Goal: Task Accomplishment & Management: Complete application form

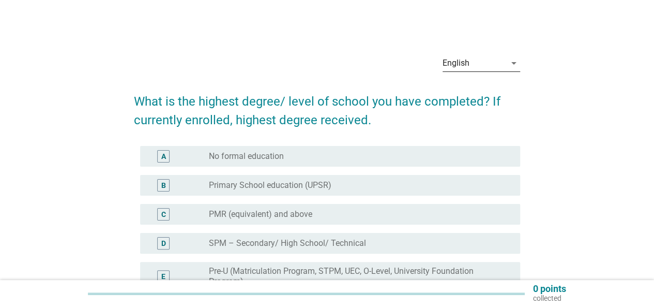
click at [494, 68] on div "English" at bounding box center [474, 63] width 63 height 17
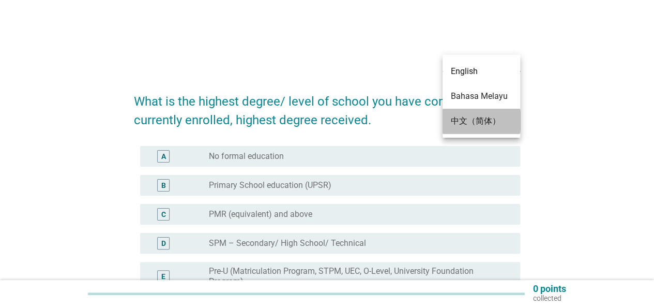
click at [494, 113] on div "中文（简体）" at bounding box center [481, 121] width 61 height 25
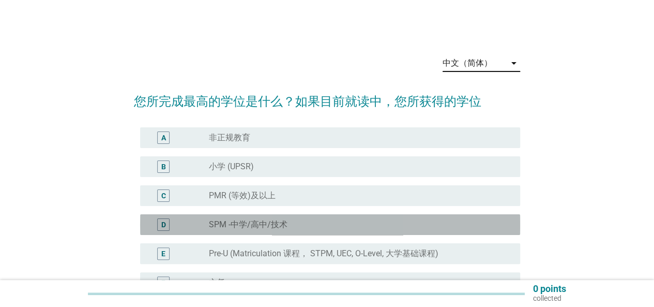
click at [266, 226] on label "SPM -中学/高中/技术" at bounding box center [248, 224] width 79 height 10
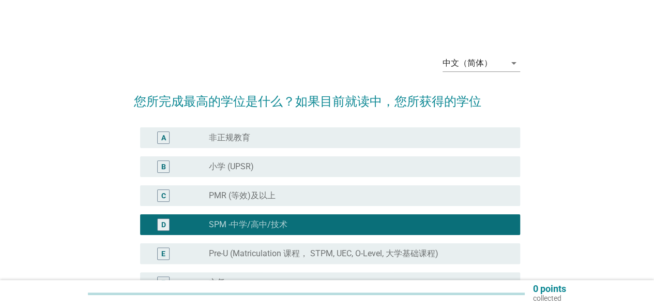
scroll to position [179, 0]
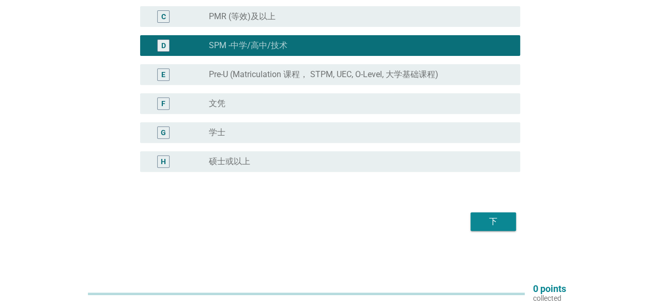
click at [316, 79] on label "Pre-U (Matriculation 课程， STPM, UEC, O-Level, 大学基础课程)" at bounding box center [324, 74] width 230 height 10
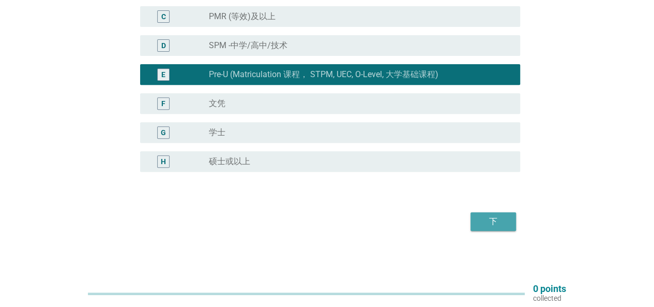
click at [499, 223] on div "下" at bounding box center [493, 221] width 29 height 12
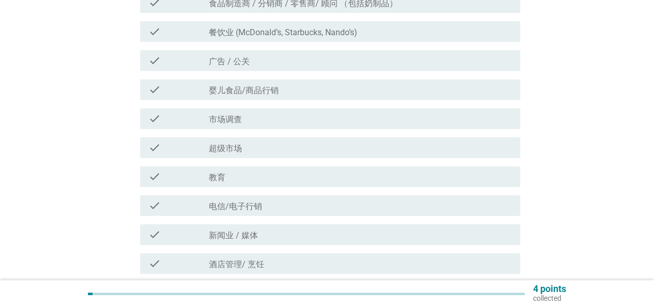
scroll to position [0, 0]
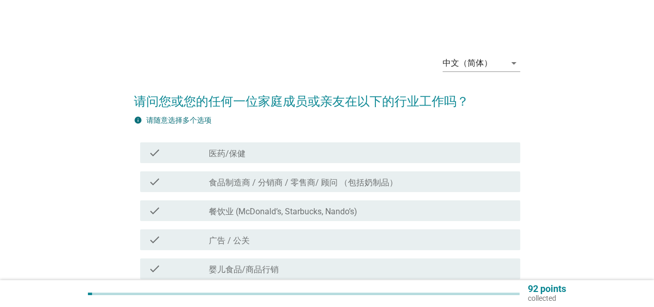
click at [419, 154] on div "check_box_outline_blank 医药/保健" at bounding box center [360, 152] width 303 height 12
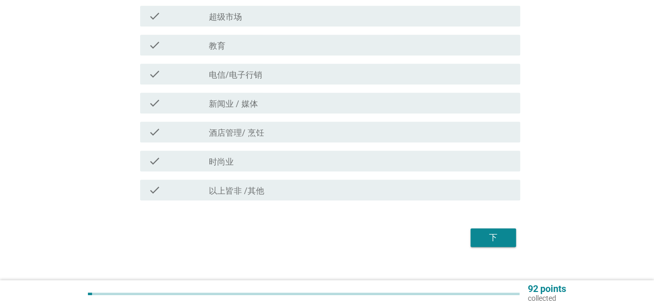
scroll to position [327, 0]
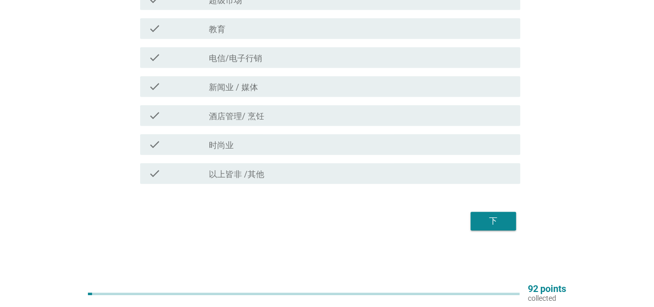
click at [510, 225] on button "下" at bounding box center [494, 221] width 46 height 19
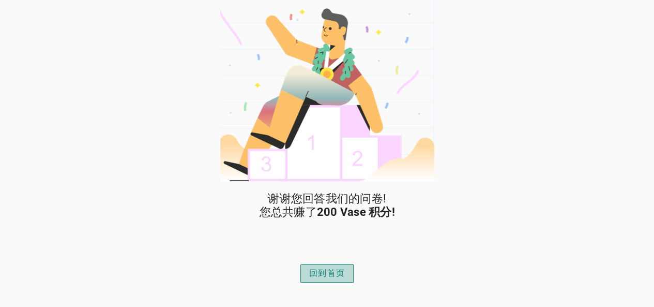
click at [325, 274] on div "回到首页" at bounding box center [327, 273] width 36 height 12
